Goal: Navigation & Orientation: Find specific page/section

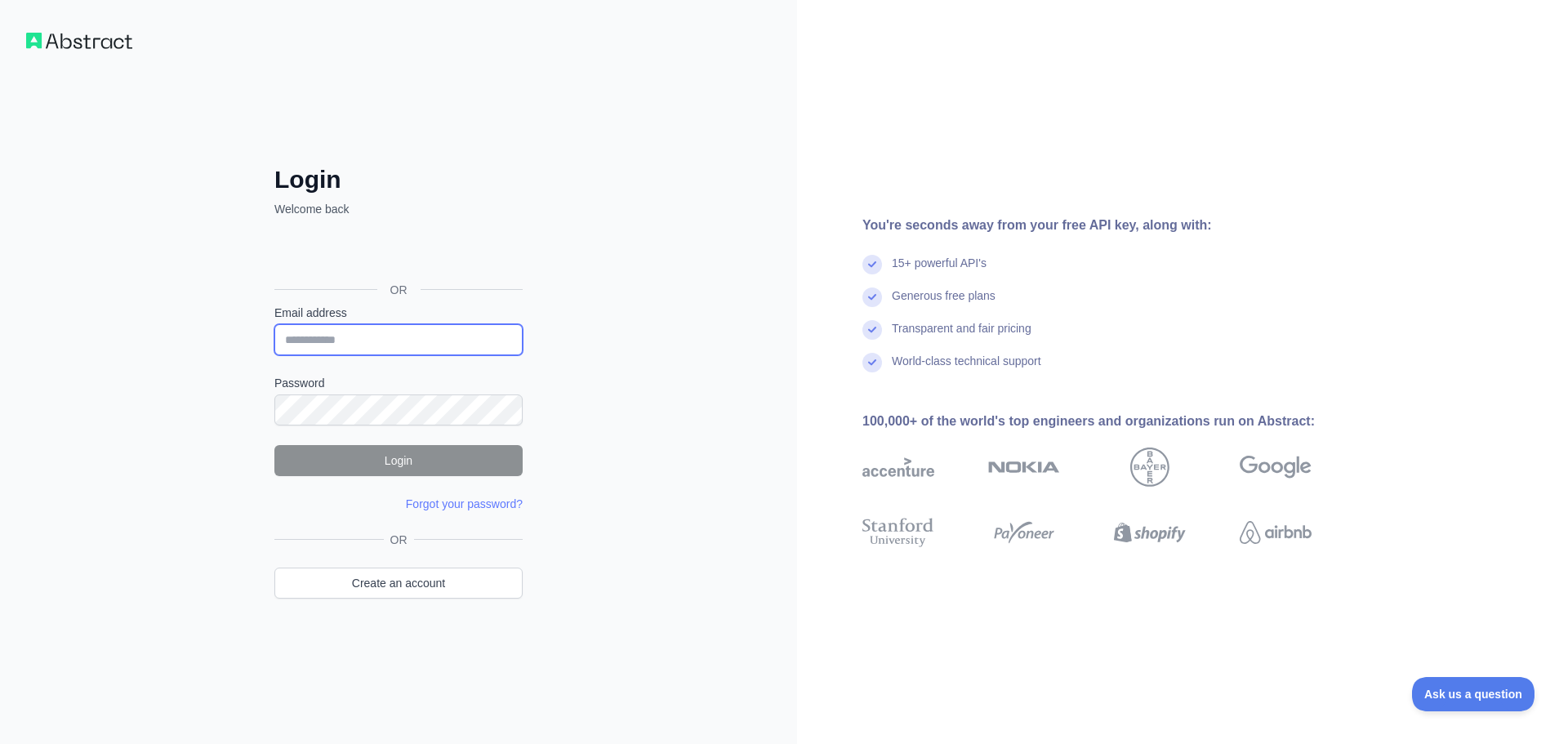
type input "**********"
click at [384, 460] on button "Login" at bounding box center [399, 460] width 249 height 31
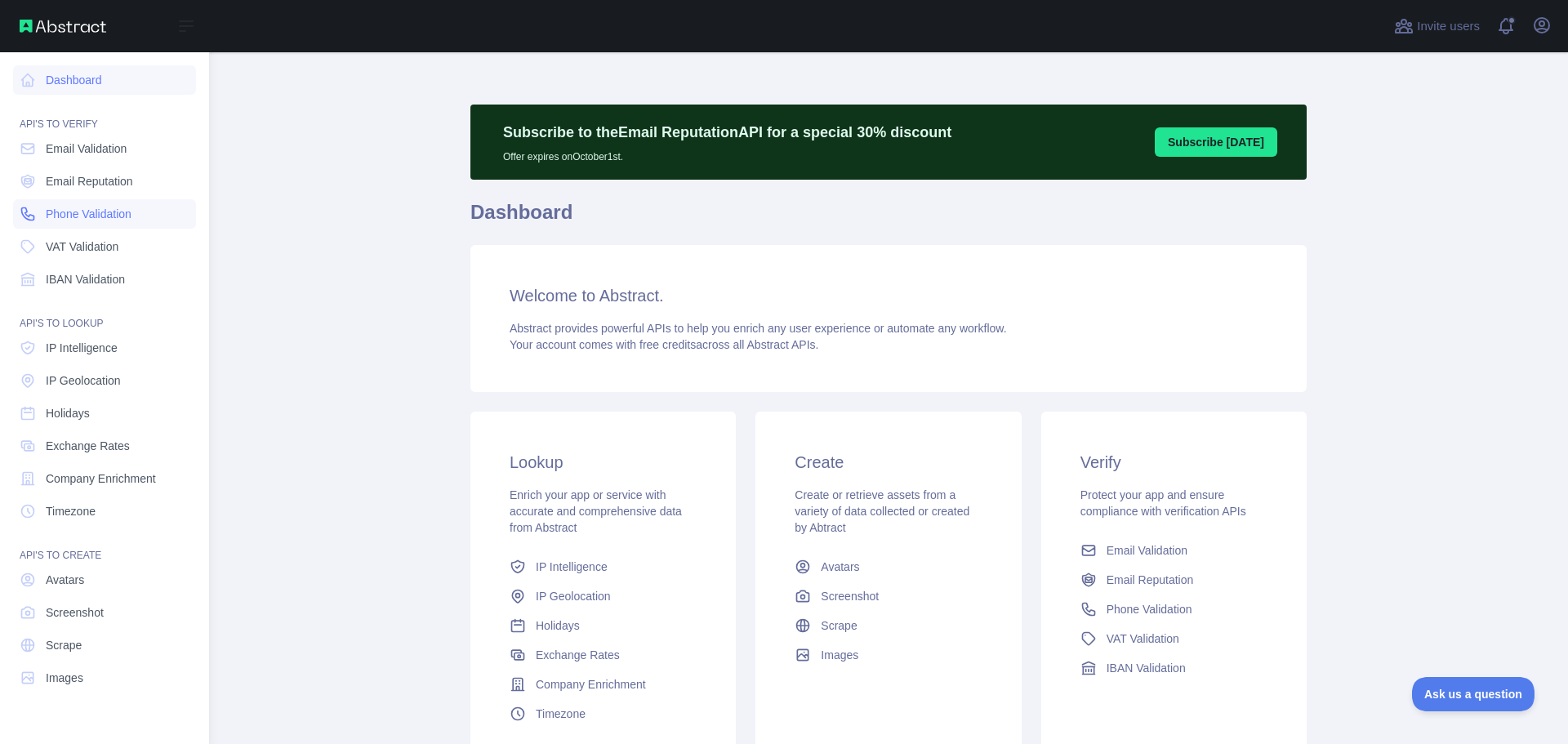
click at [71, 211] on span "Phone Validation" at bounding box center [88, 214] width 85 height 16
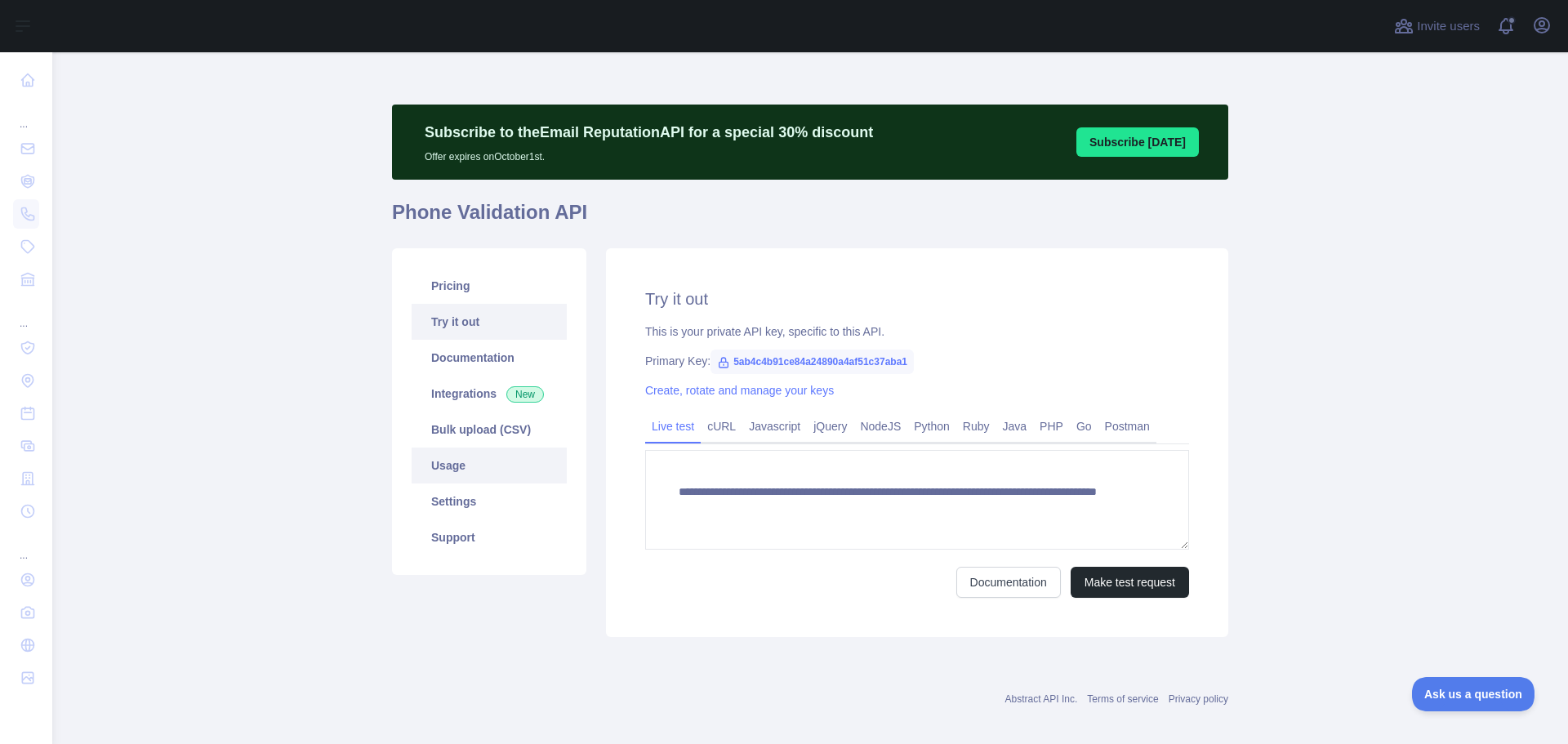
click at [445, 468] on link "Usage" at bounding box center [490, 466] width 156 height 36
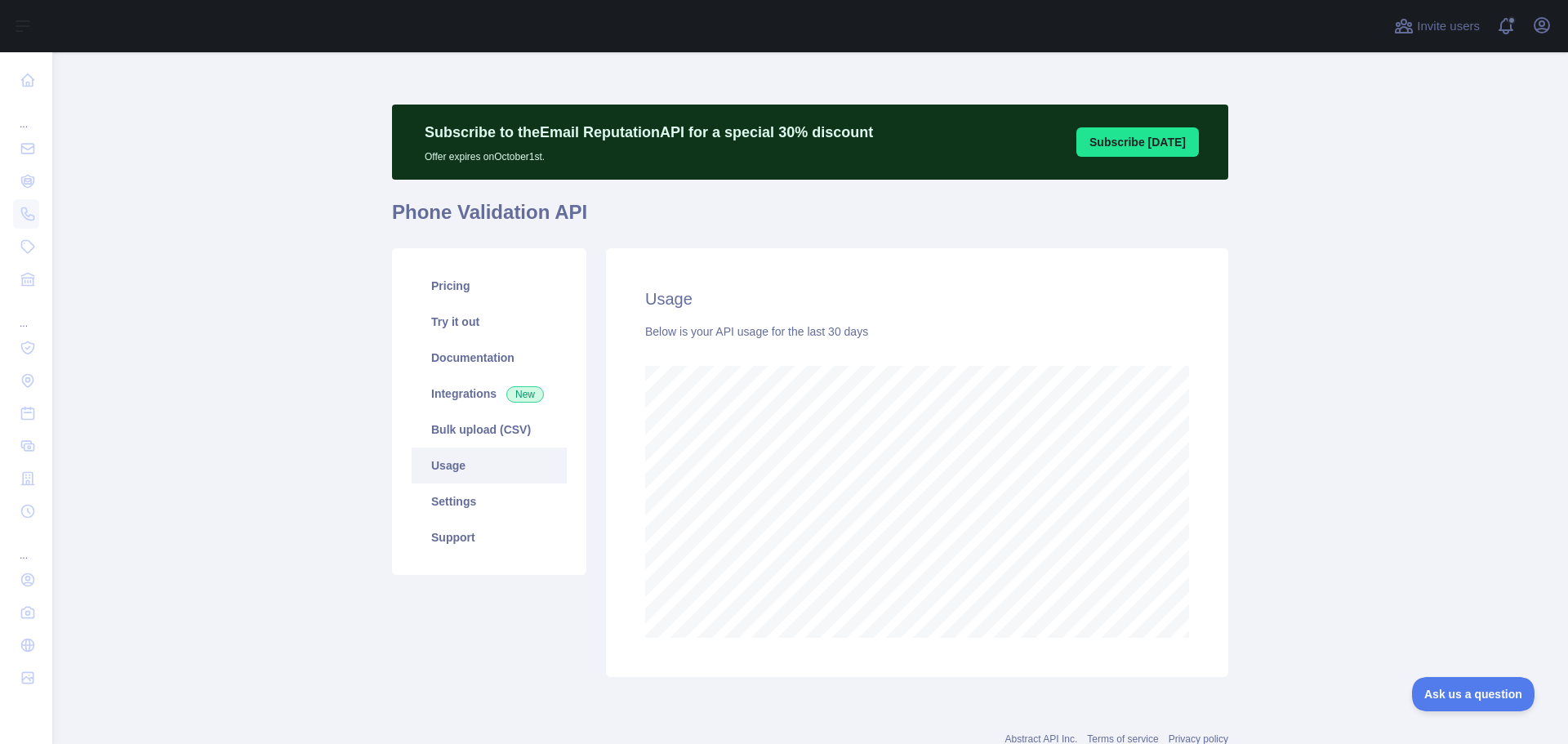
scroll to position [692, 1503]
click at [466, 497] on link "Settings" at bounding box center [490, 501] width 156 height 36
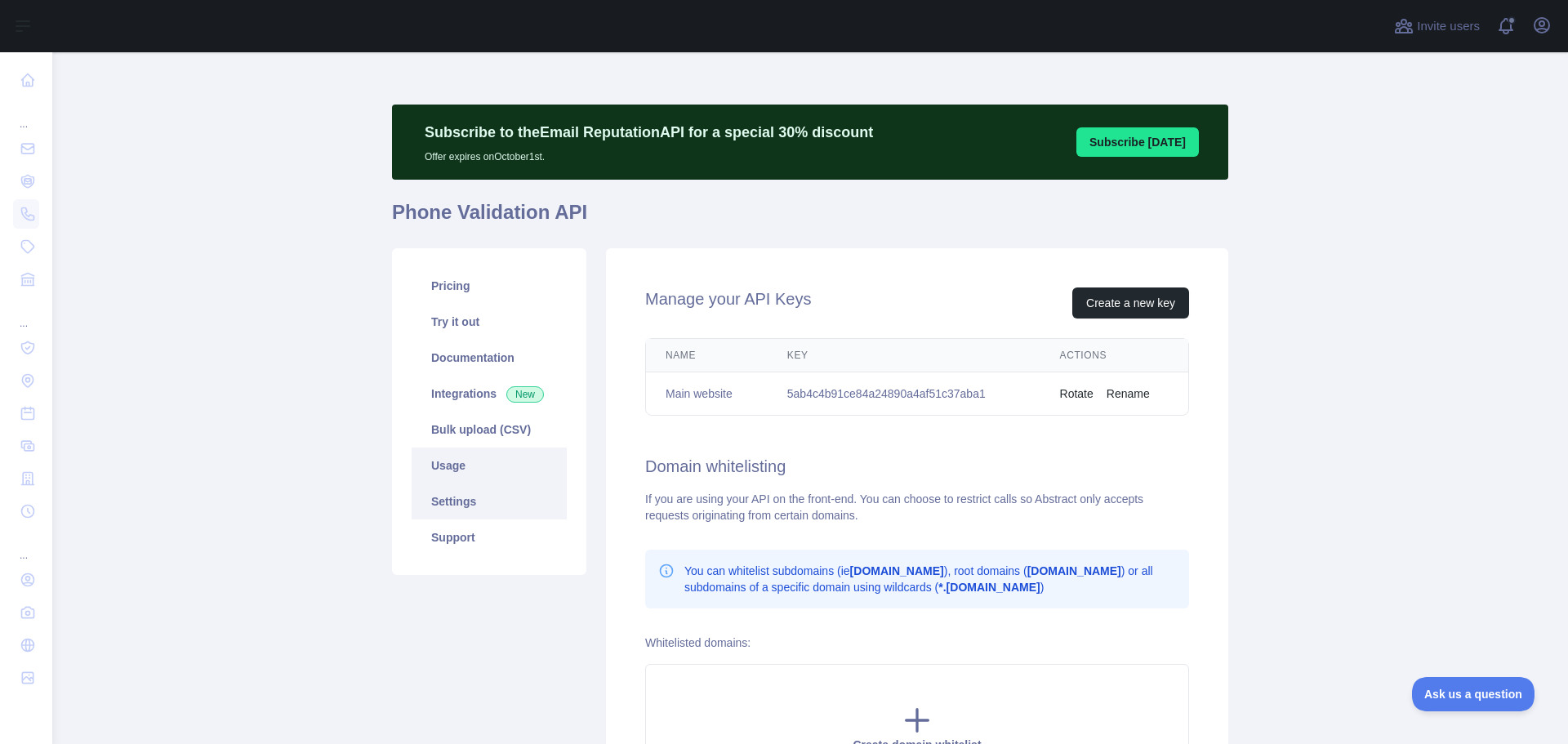
click at [434, 473] on link "Usage" at bounding box center [490, 466] width 156 height 36
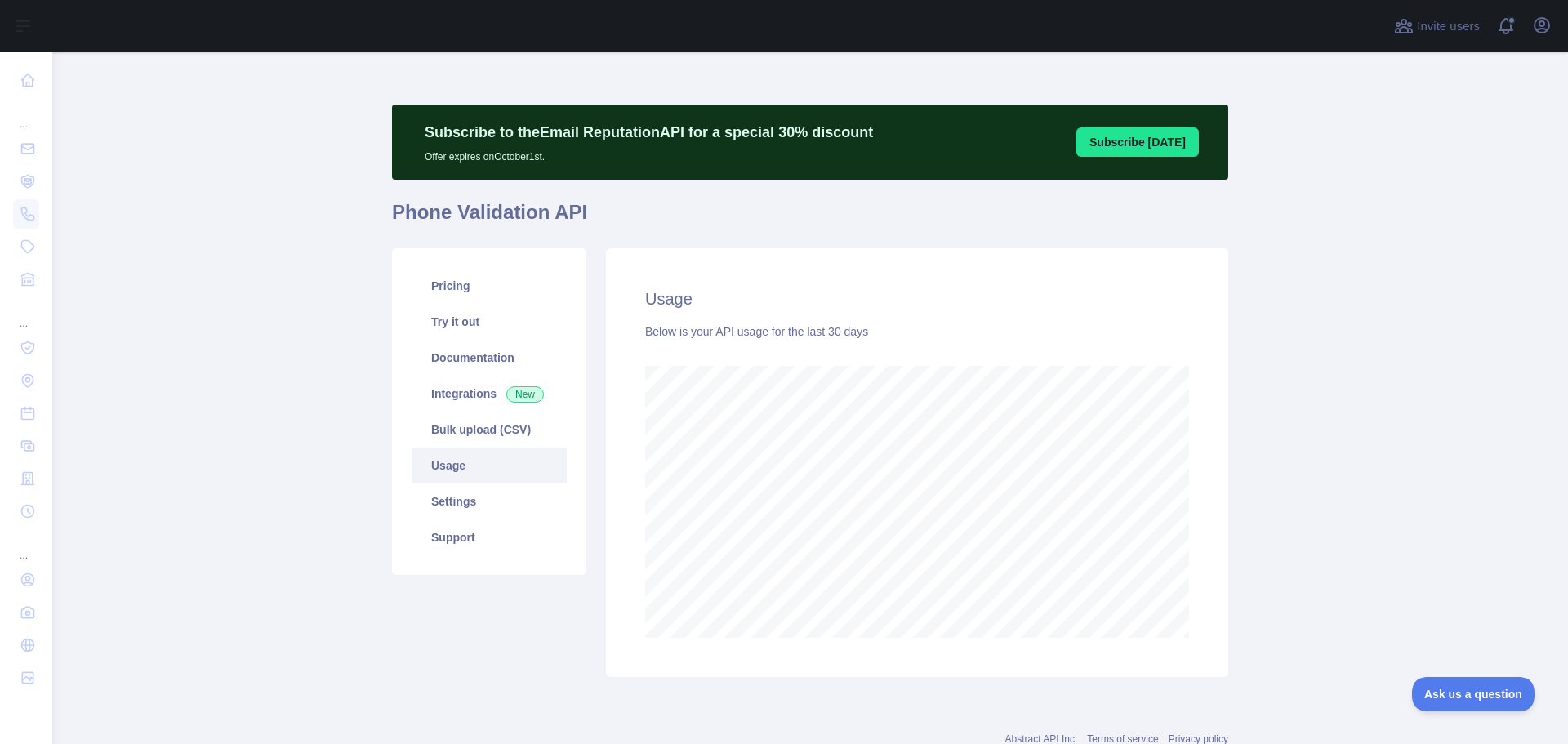
scroll to position [692, 1503]
click at [441, 288] on link "Pricing" at bounding box center [490, 286] width 156 height 36
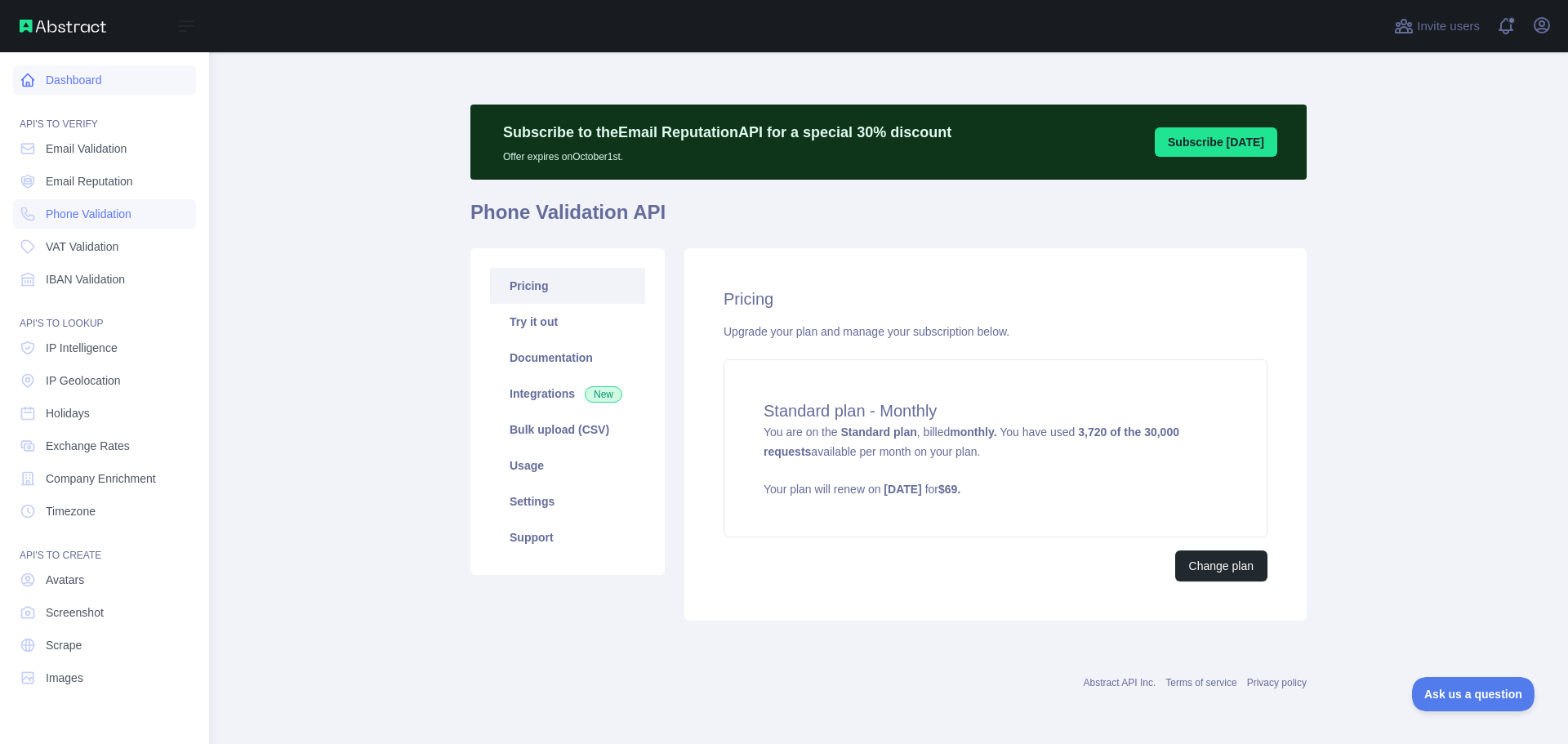
click at [93, 79] on link "Dashboard" at bounding box center [104, 80] width 183 height 29
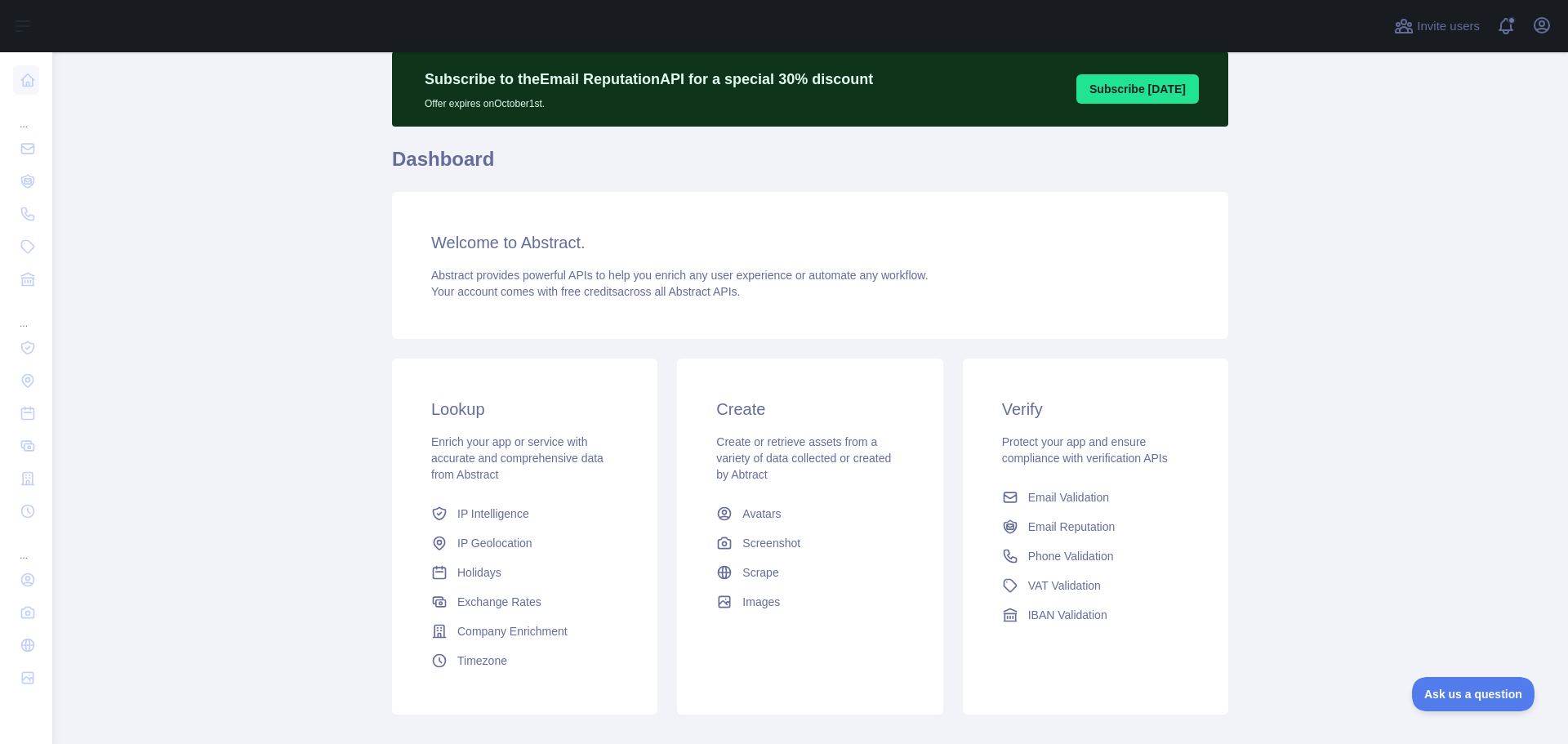
scroll to position [82, 0]
